Goal: Navigation & Orientation: Find specific page/section

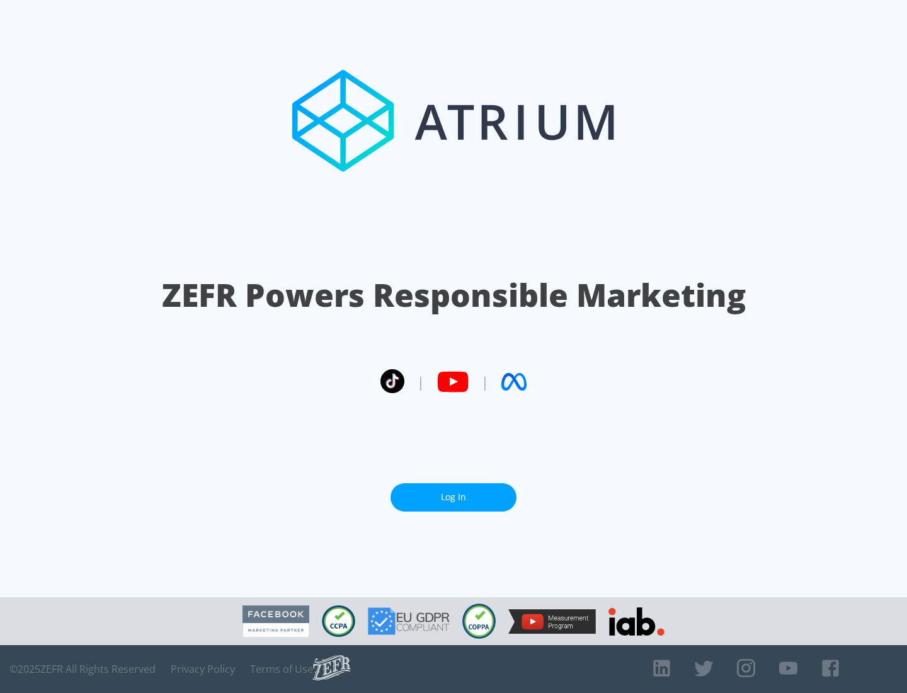
click at [454, 492] on link "Log In" at bounding box center [454, 497] width 126 height 28
